Goal: Information Seeking & Learning: Check status

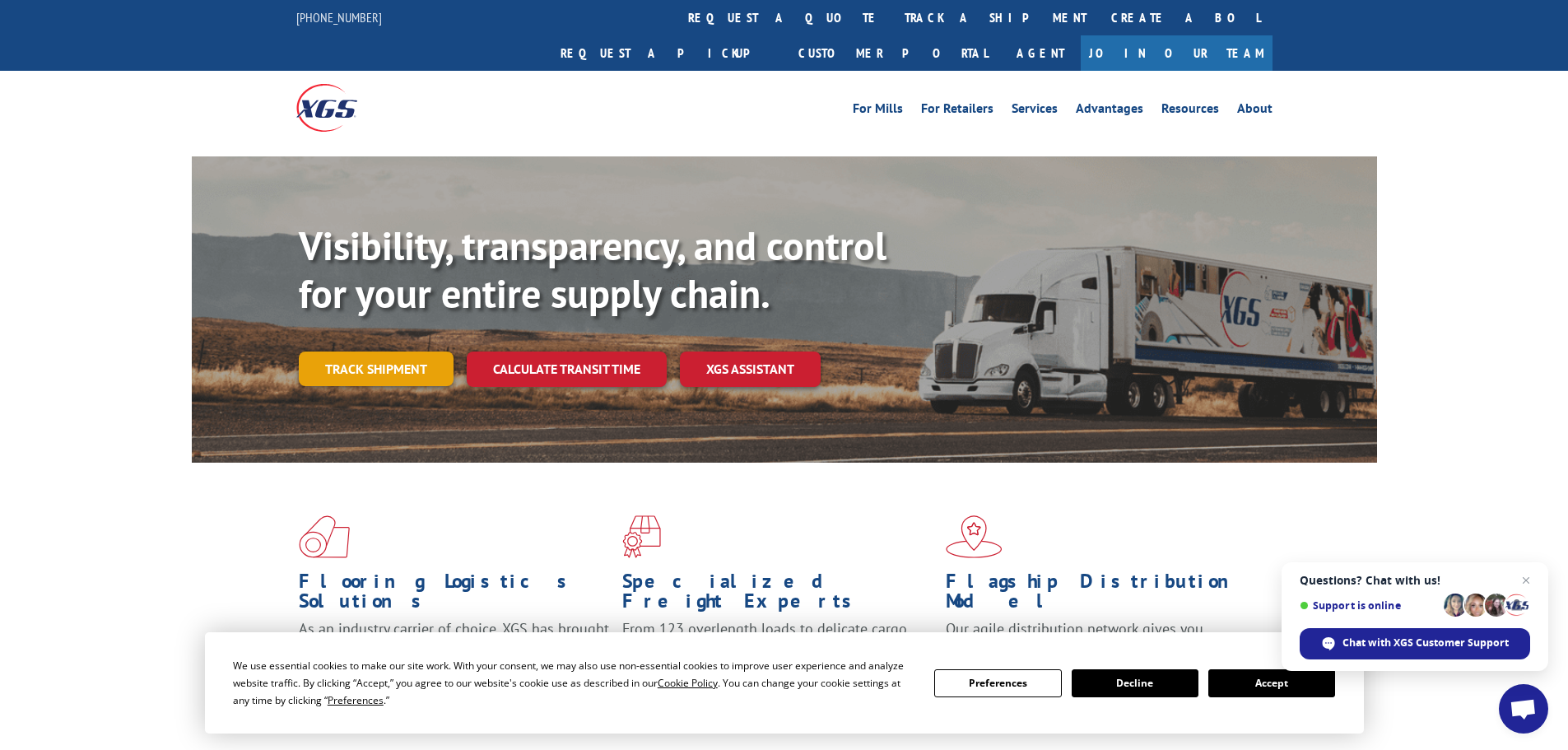
click at [424, 351] on link "Track shipment" at bounding box center [376, 368] width 155 height 35
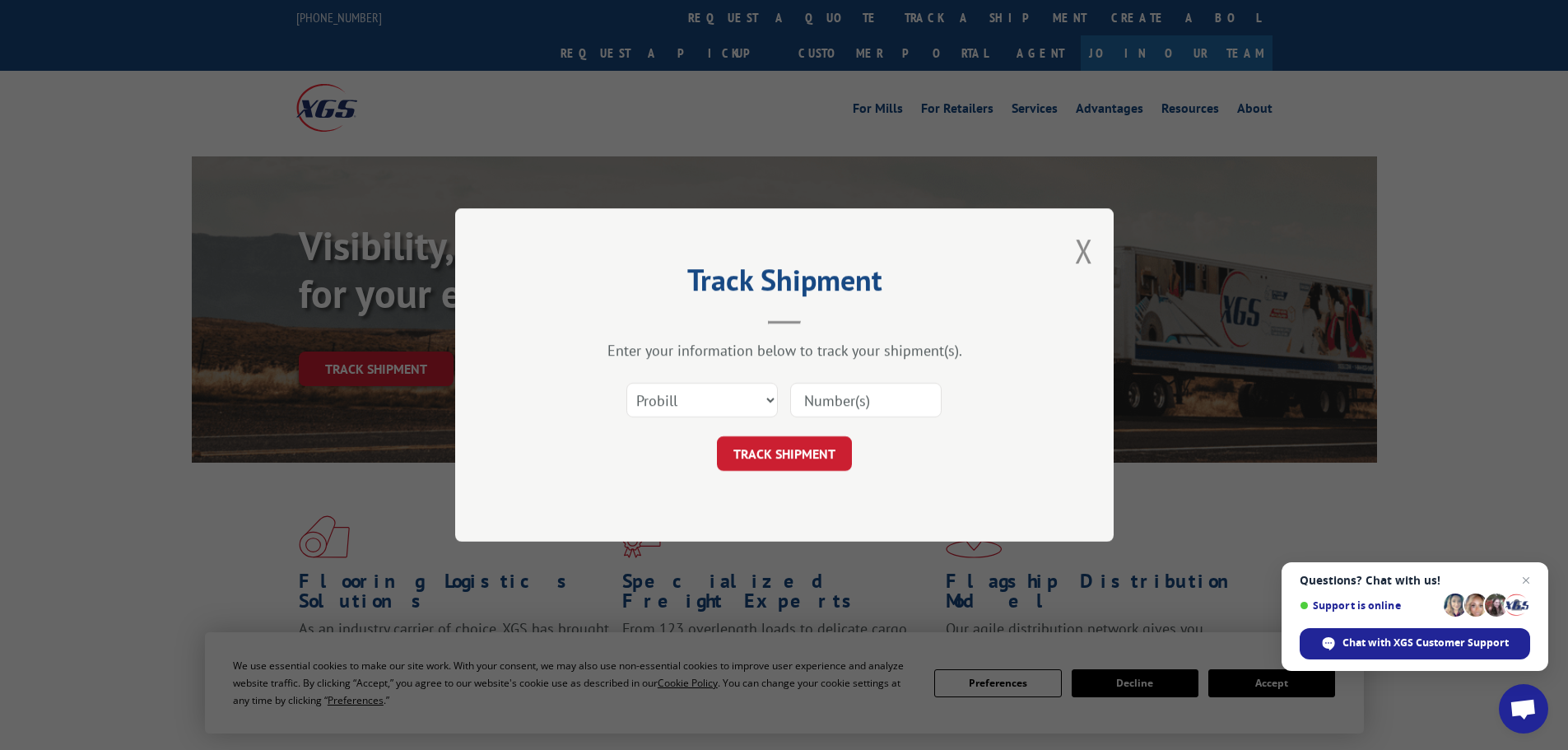
click at [778, 406] on div "Select category... Probill BOL PO" at bounding box center [785, 400] width 494 height 54
click at [772, 407] on select "Select category... Probill BOL PO" at bounding box center [701, 400] width 151 height 35
select select "po"
click at [626, 383] on select "Select category... Probill BOL PO" at bounding box center [701, 400] width 151 height 35
click at [853, 403] on input at bounding box center [866, 400] width 151 height 35
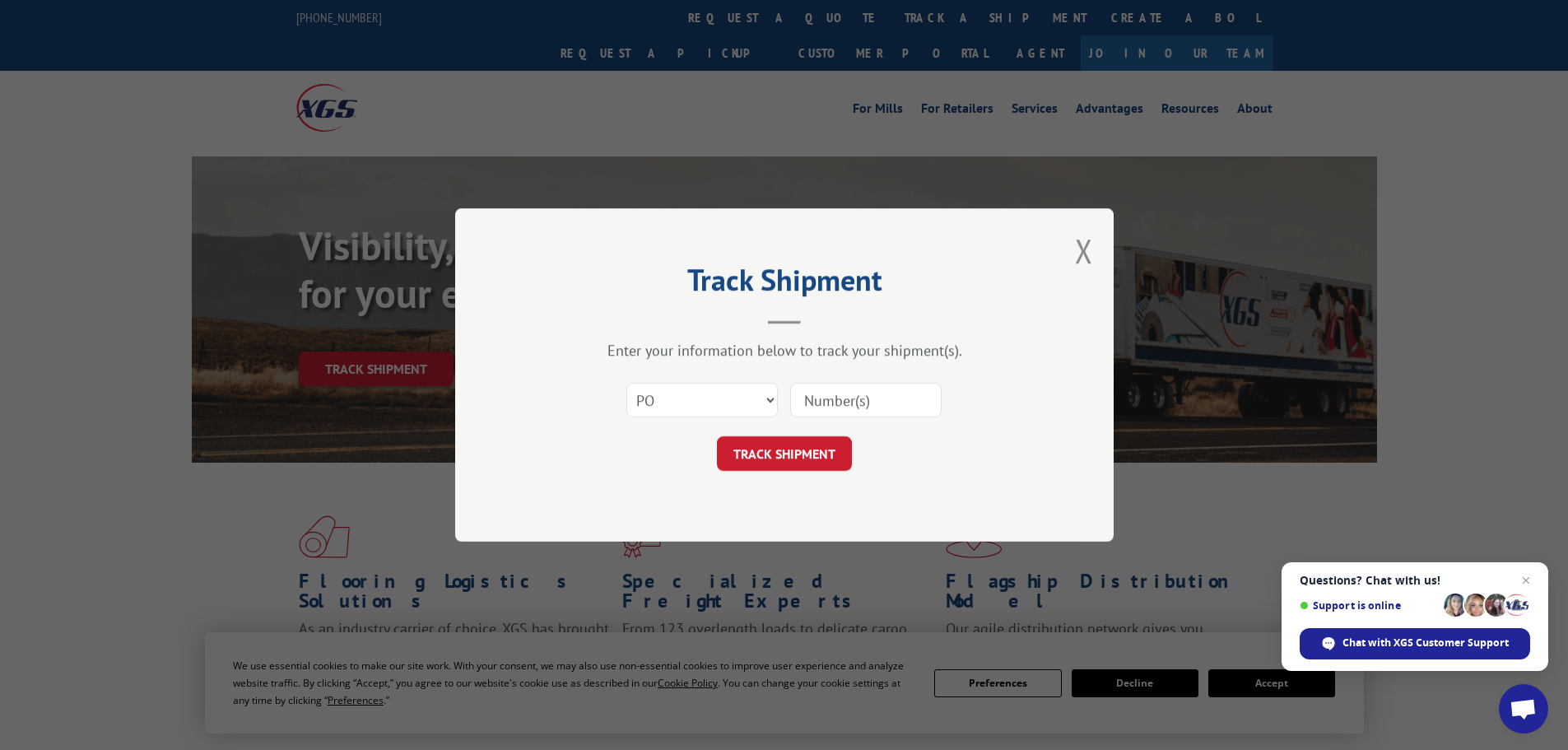
paste input "02505100"
type input "02505100"
click at [801, 449] on button "TRACK SHIPMENT" at bounding box center [785, 453] width 135 height 35
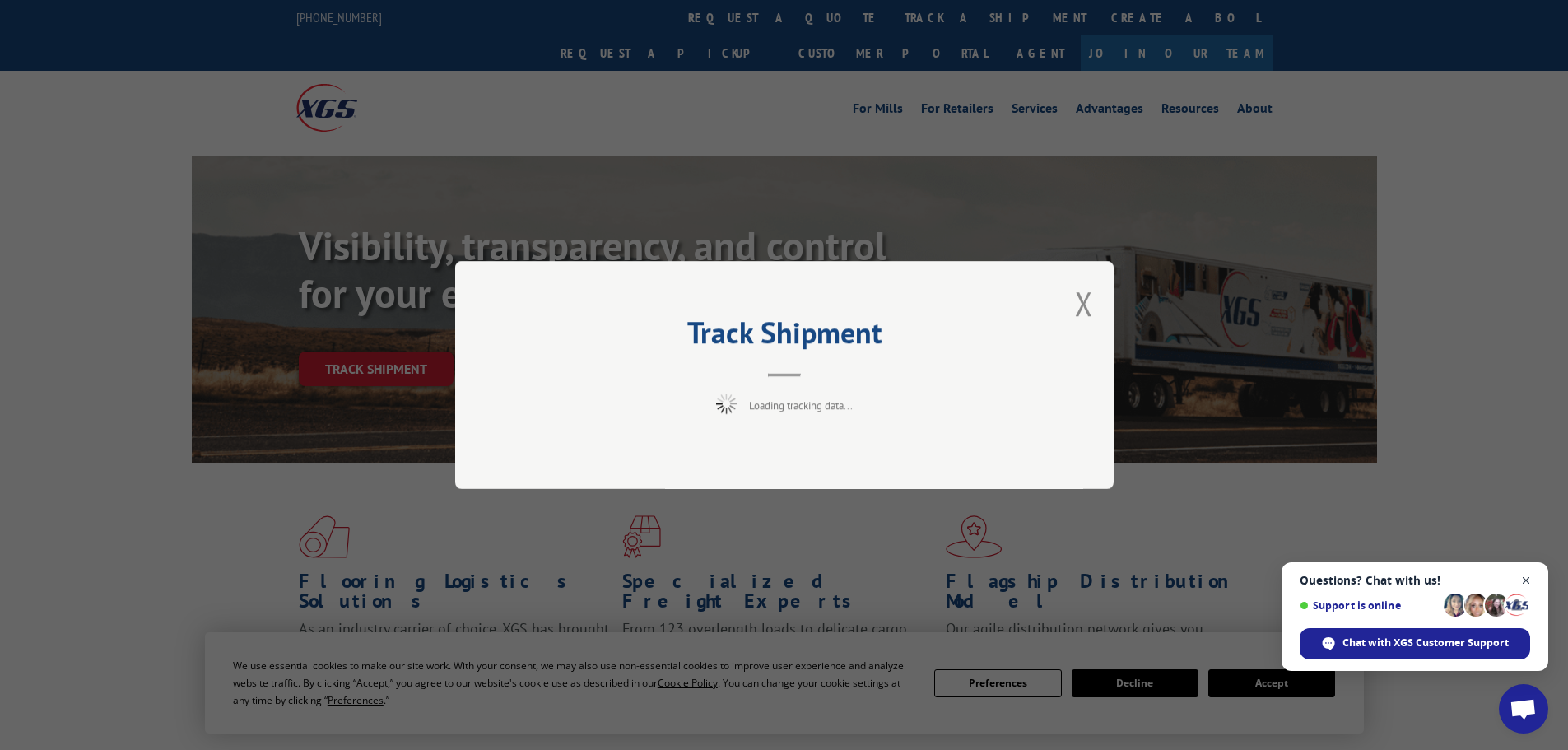
click at [1521, 574] on span "Open chat" at bounding box center [1527, 581] width 21 height 21
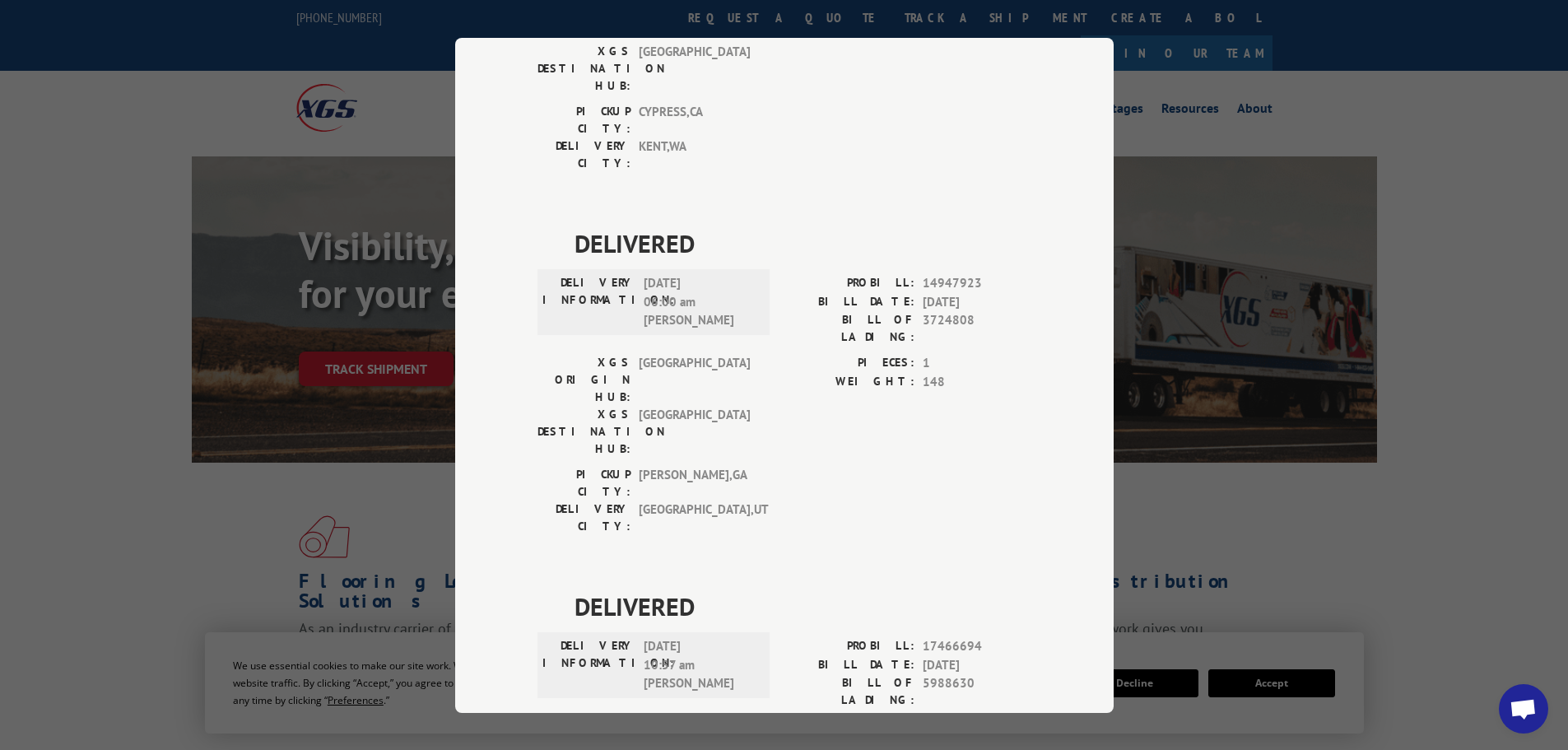
scroll to position [336, 0]
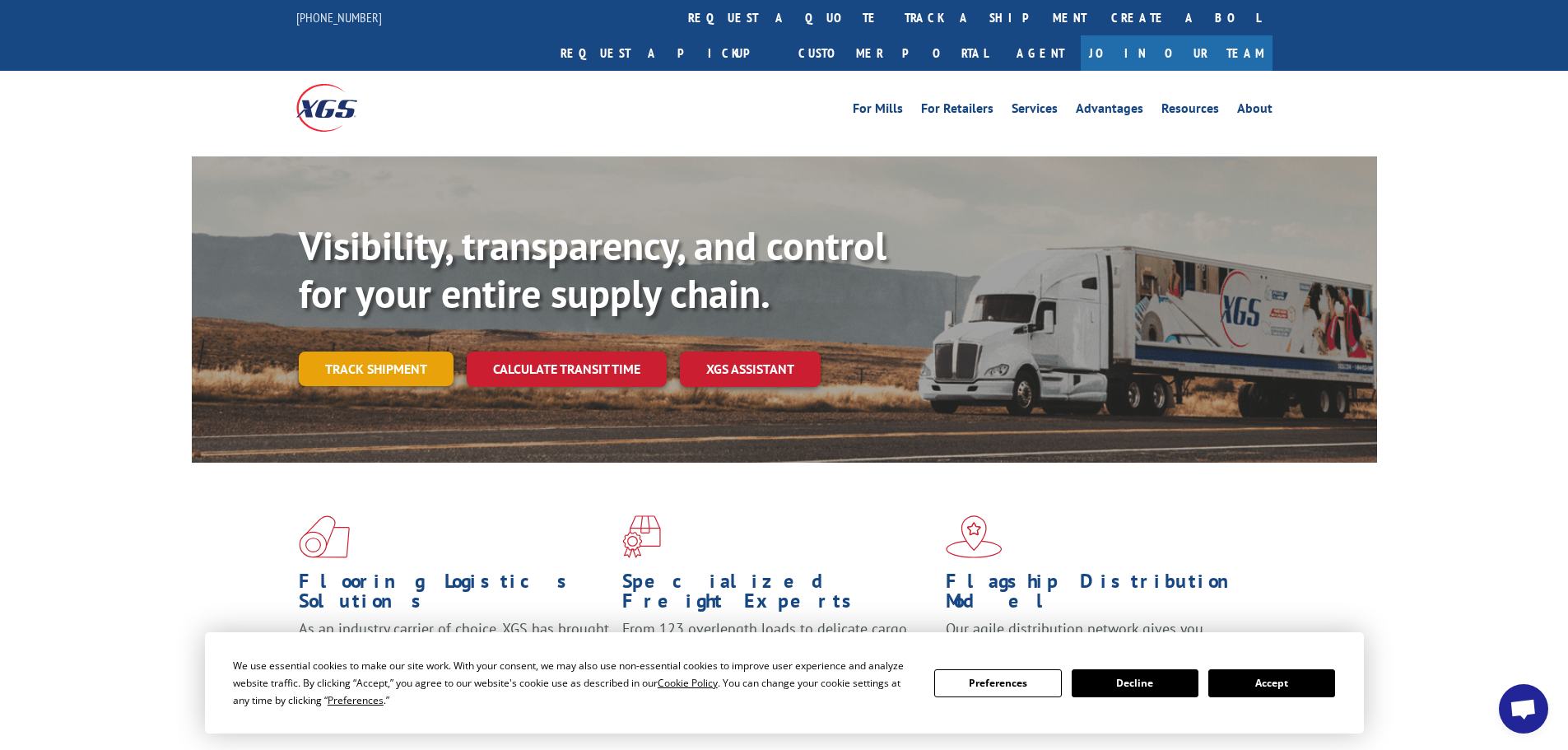
click at [421, 351] on link "Track shipment" at bounding box center [376, 368] width 155 height 35
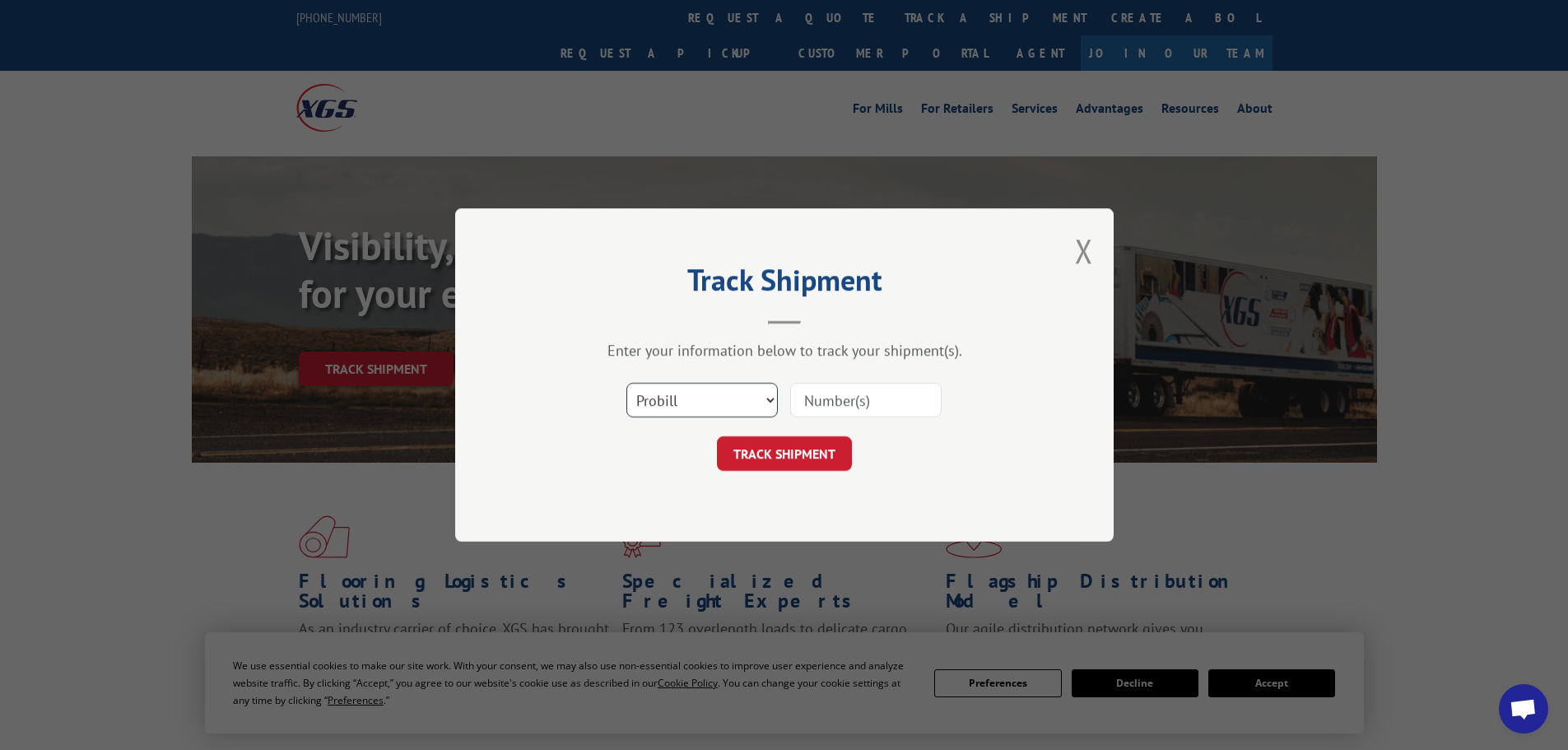
click at [700, 407] on select "Select category... Probill BOL PO" at bounding box center [701, 400] width 151 height 35
select select "po"
click at [626, 383] on select "Select category... Probill BOL PO" at bounding box center [701, 400] width 151 height 35
click at [818, 408] on input at bounding box center [866, 400] width 151 height 35
paste input "02505236"
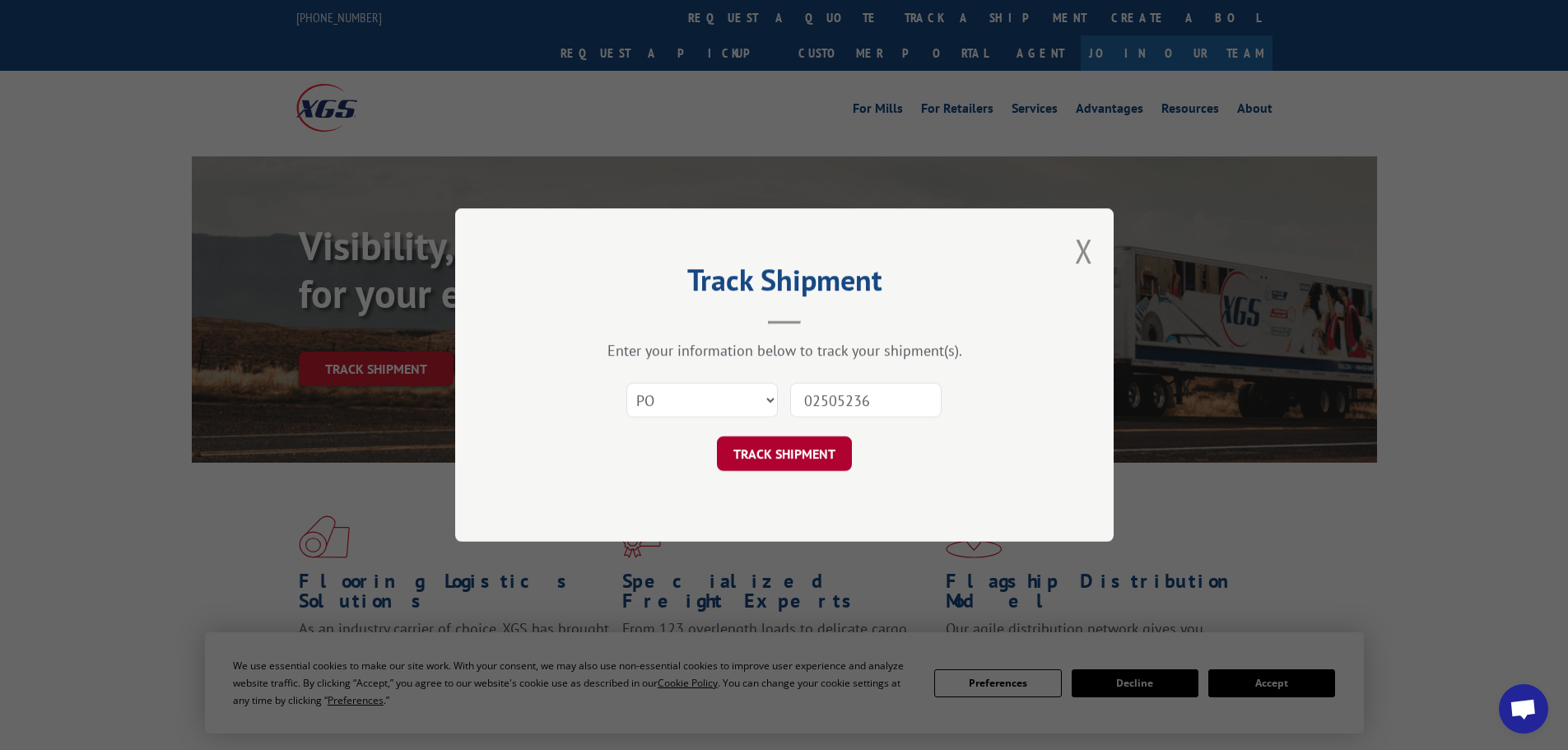
type input "02505236"
click at [821, 464] on button "TRACK SHIPMENT" at bounding box center [785, 453] width 135 height 35
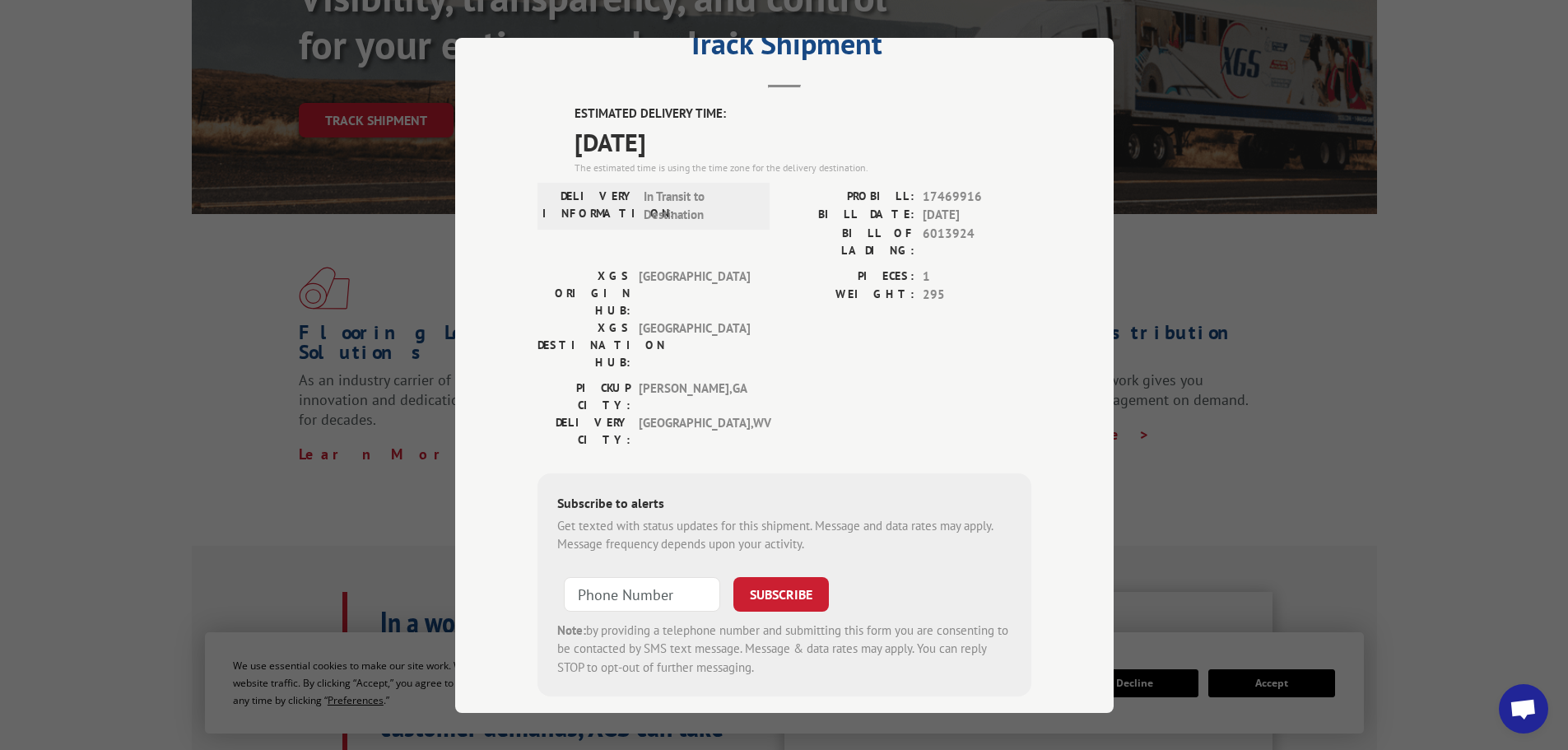
scroll to position [329, 0]
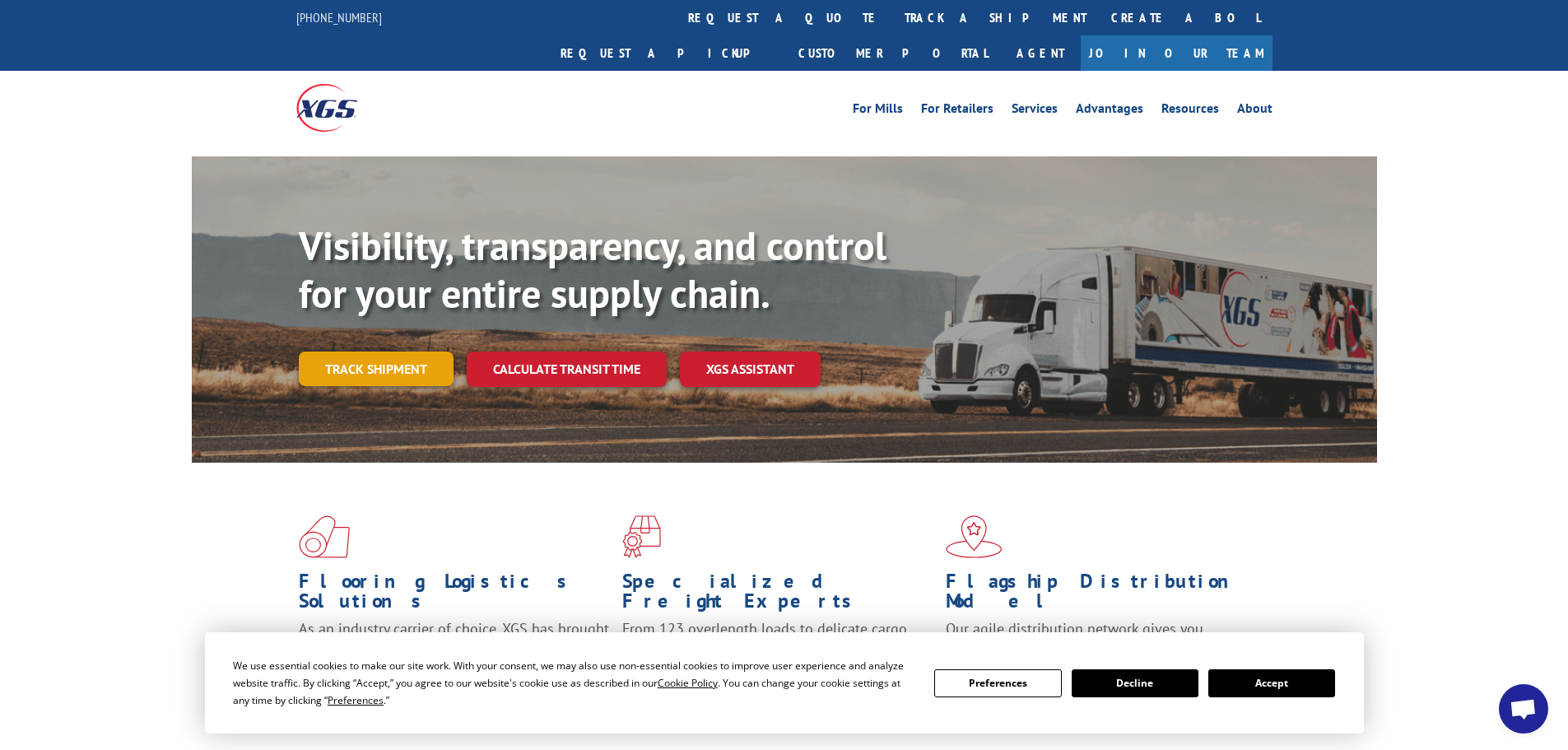
click at [431, 351] on link "Track shipment" at bounding box center [376, 368] width 155 height 35
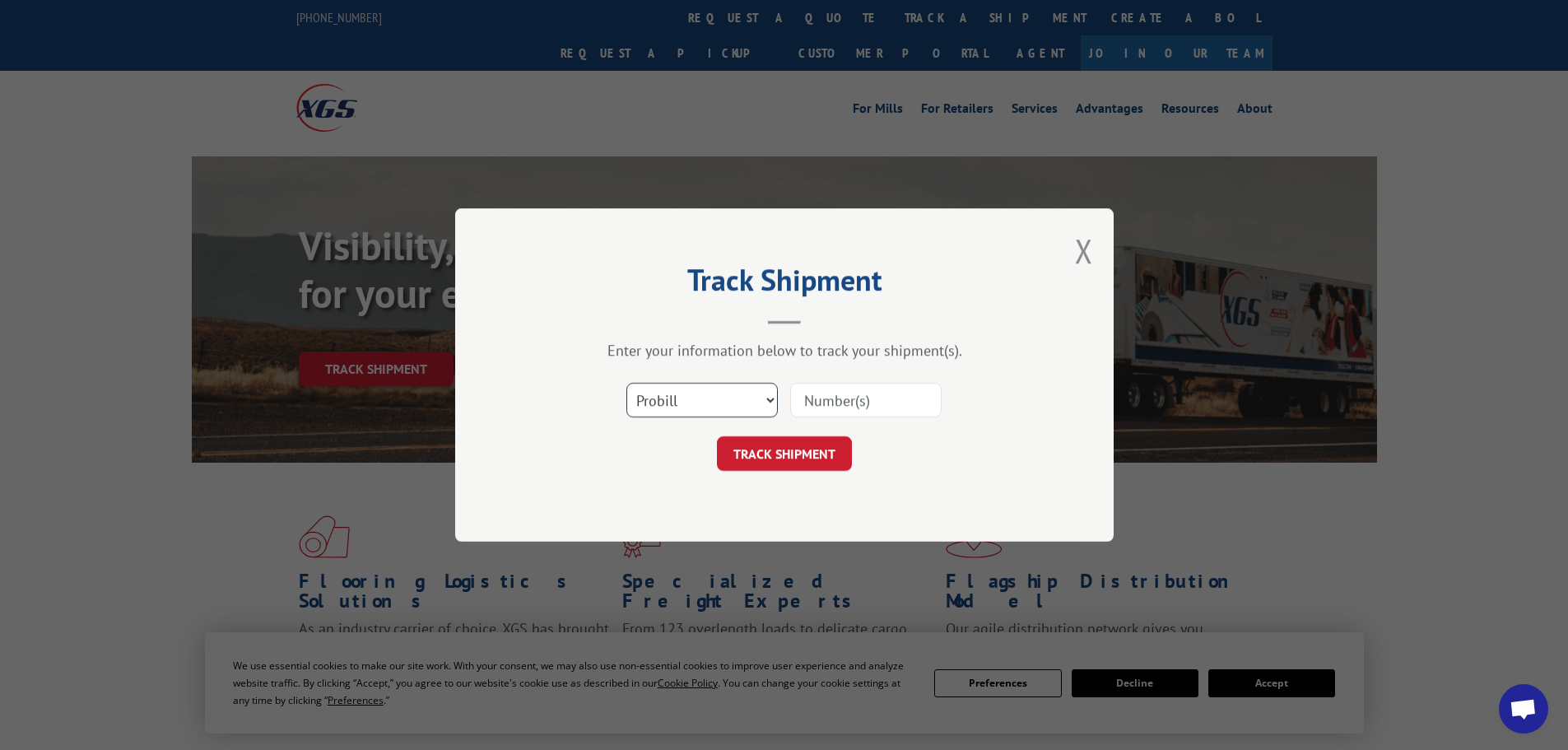
click at [724, 401] on select "Select category... Probill BOL PO" at bounding box center [701, 400] width 151 height 35
select select "po"
click at [626, 383] on select "Select category... Probill BOL PO" at bounding box center [701, 400] width 151 height 35
click at [846, 400] on input at bounding box center [866, 400] width 151 height 35
paste input "02505261"
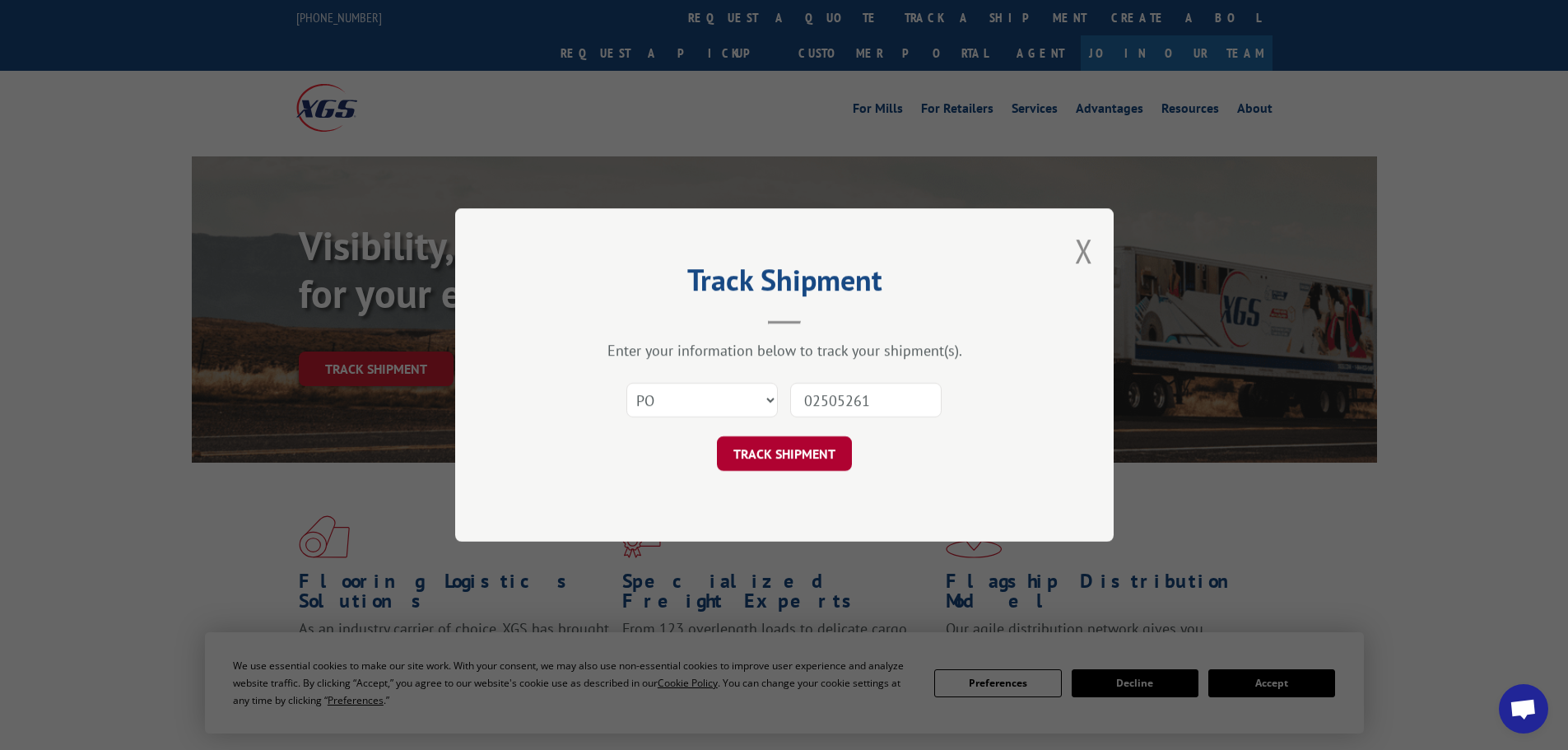
type input "02505261"
click at [821, 463] on button "TRACK SHIPMENT" at bounding box center [785, 453] width 135 height 35
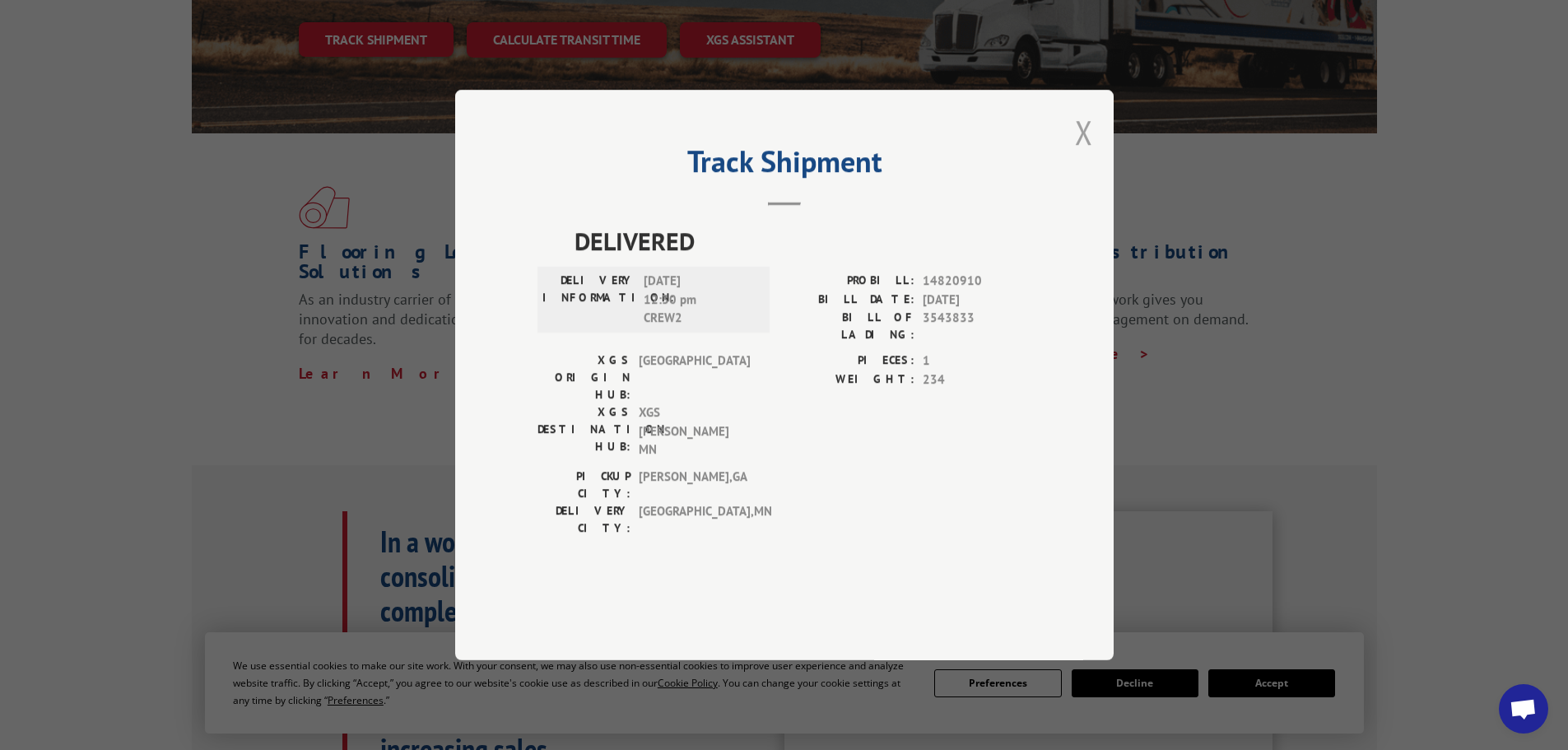
click at [1086, 154] on button "Close modal" at bounding box center [1084, 131] width 18 height 43
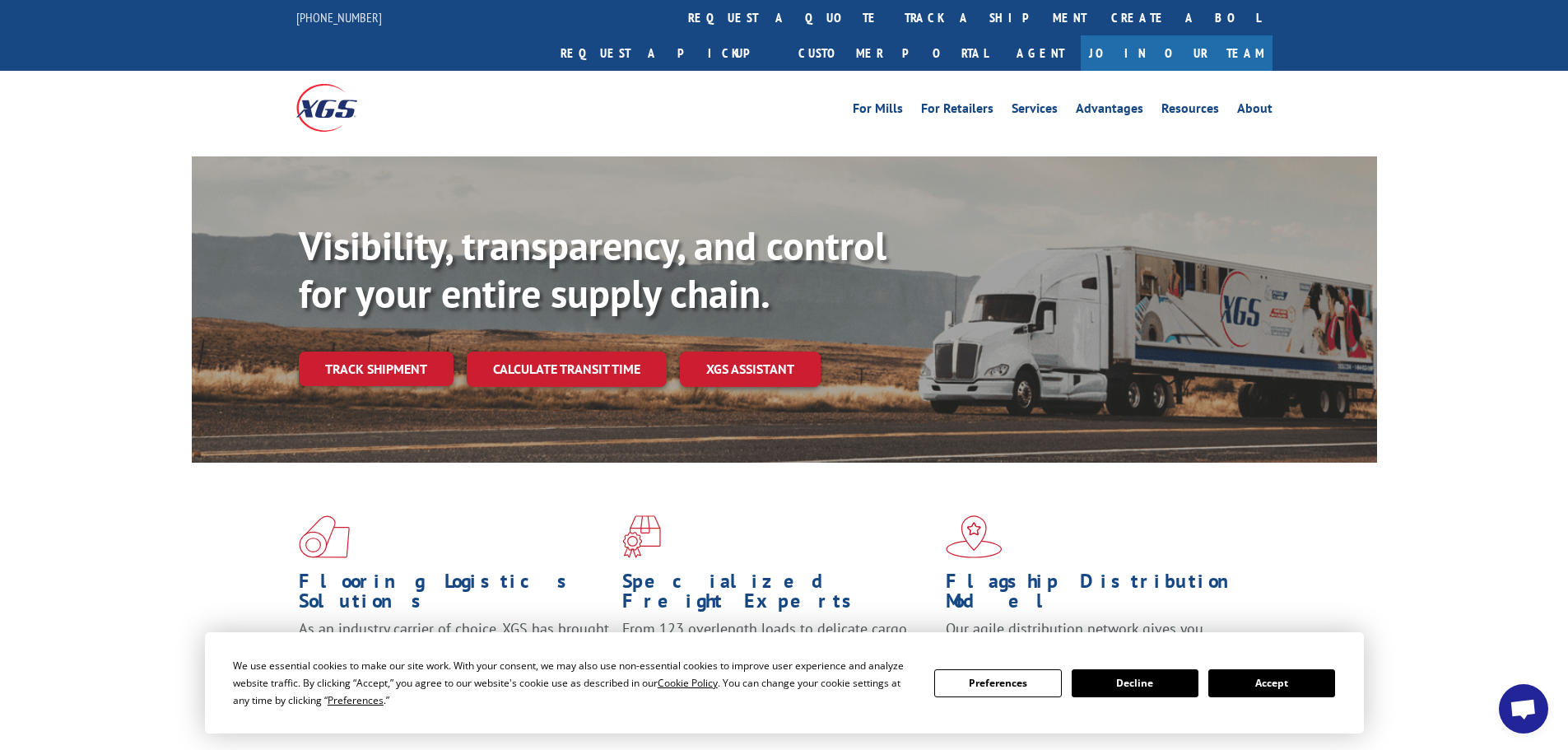
click at [1224, 676] on button "Accept" at bounding box center [1271, 683] width 127 height 28
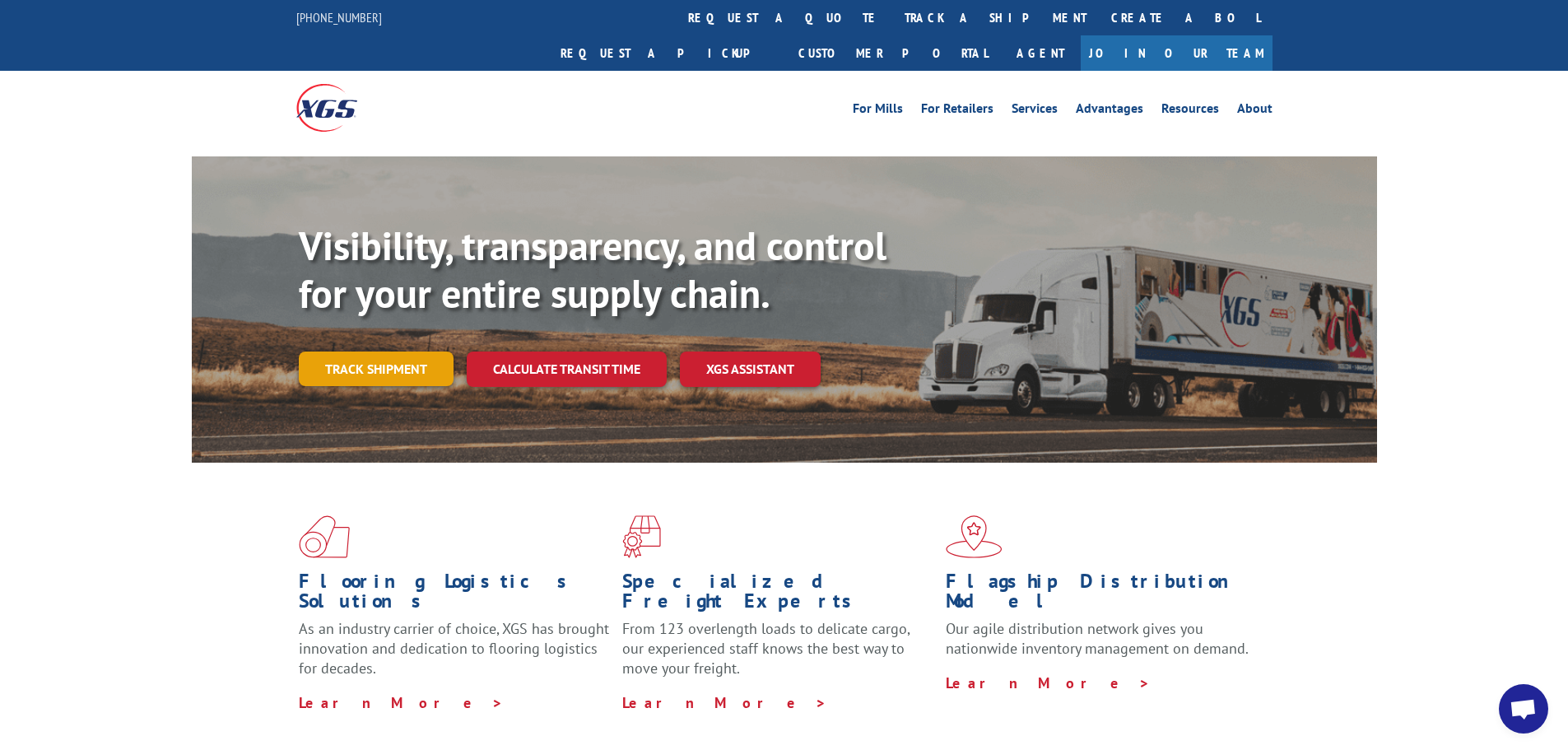
click at [391, 351] on link "Track shipment" at bounding box center [376, 368] width 155 height 35
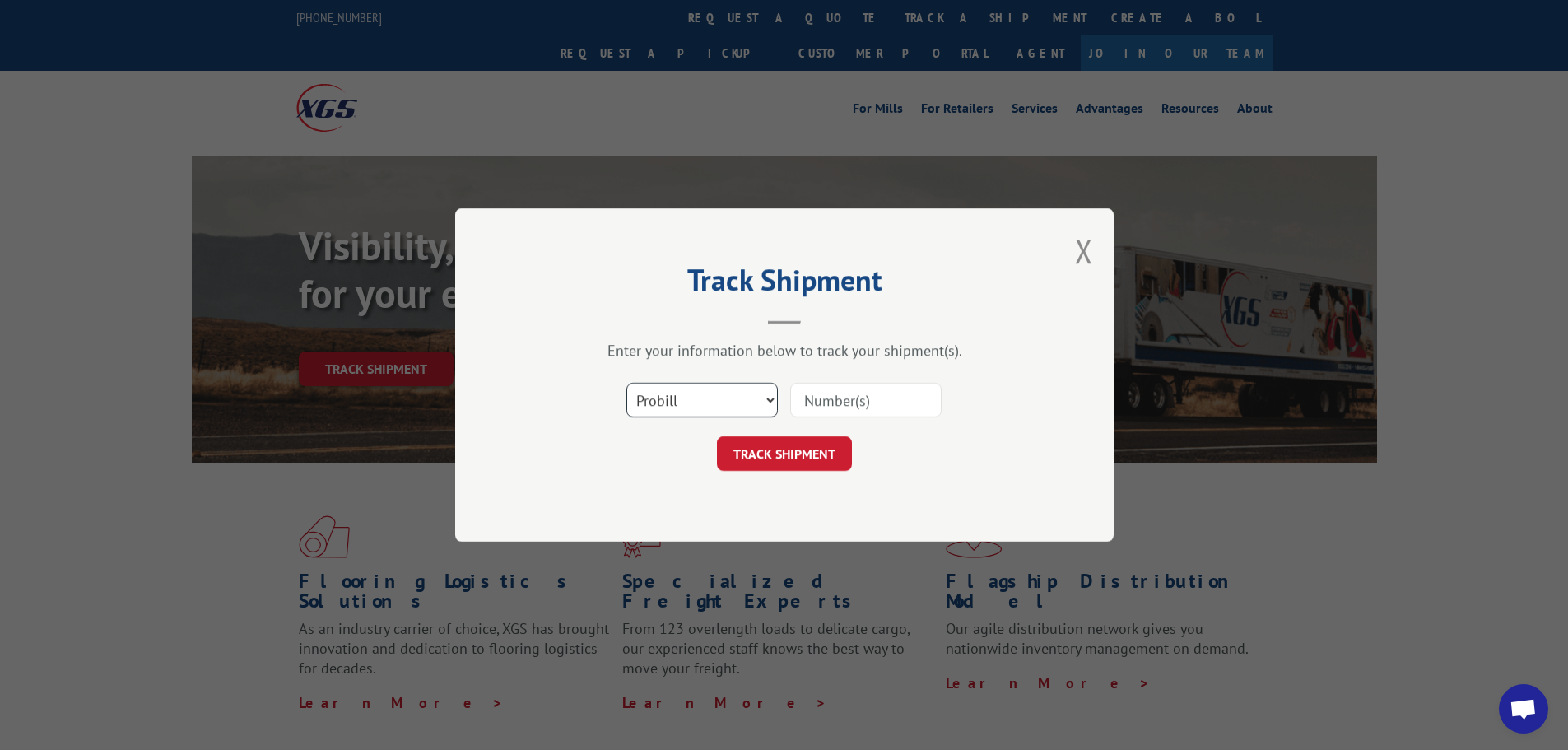
click at [689, 387] on select "Select category... Probill BOL PO" at bounding box center [701, 400] width 151 height 35
select select "po"
click at [626, 383] on select "Select category... Probill BOL PO" at bounding box center [701, 400] width 151 height 35
click at [863, 382] on div at bounding box center [866, 400] width 151 height 38
click at [853, 398] on input at bounding box center [866, 400] width 151 height 35
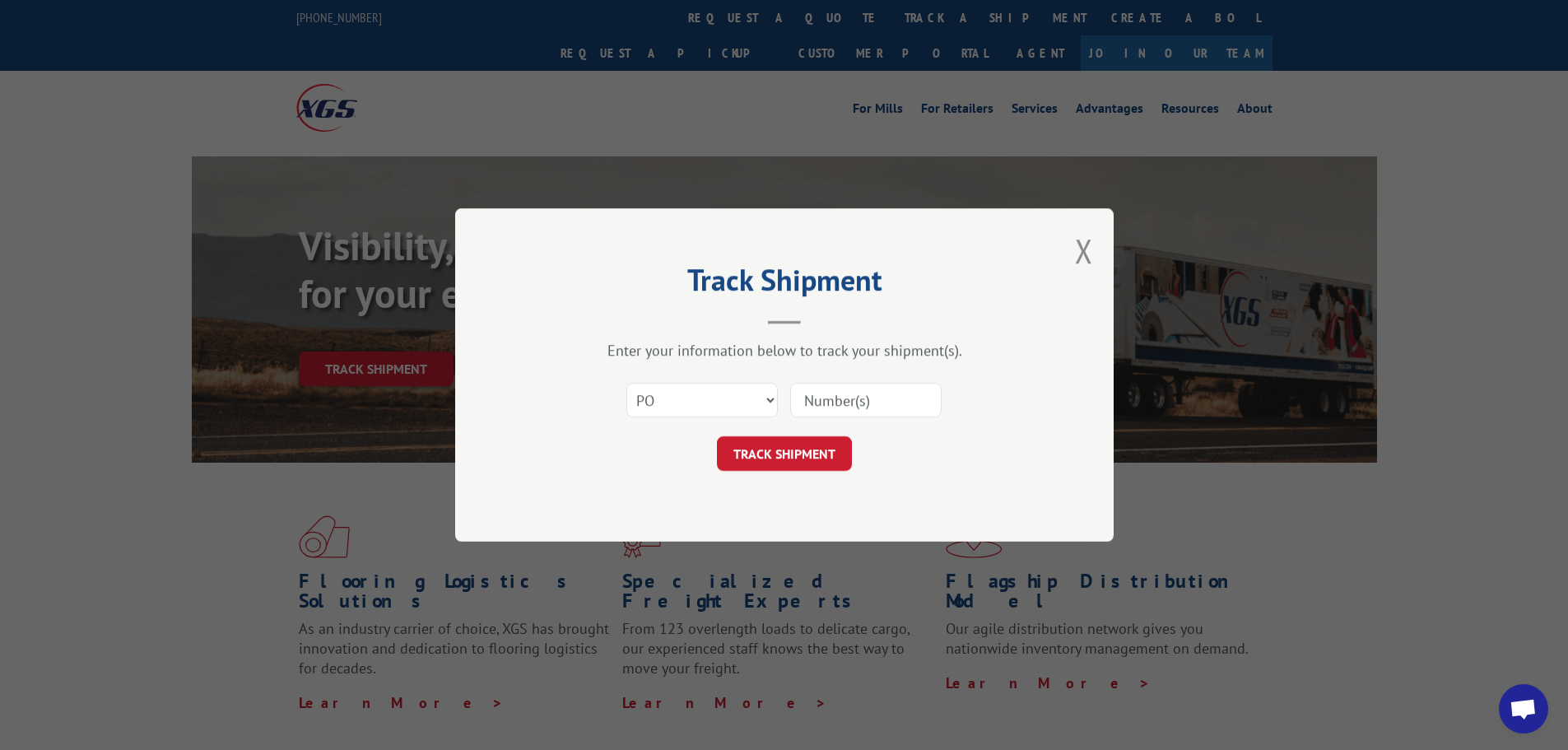
paste input "02505261"
type input "02505261"
click at [764, 440] on button "TRACK SHIPMENT" at bounding box center [785, 453] width 135 height 35
